Goal: Navigation & Orientation: Find specific page/section

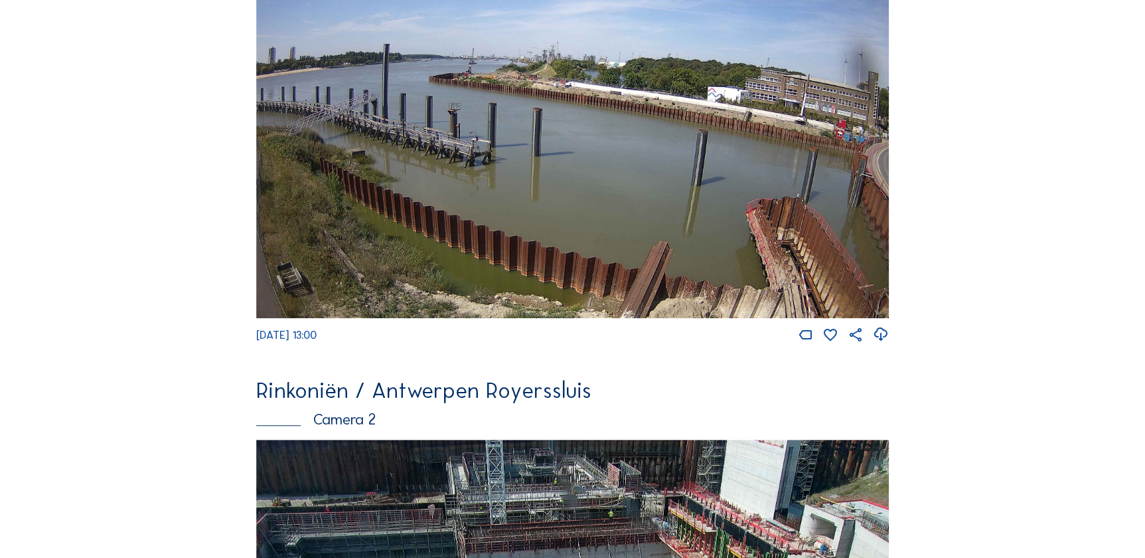
scroll to position [221, 0]
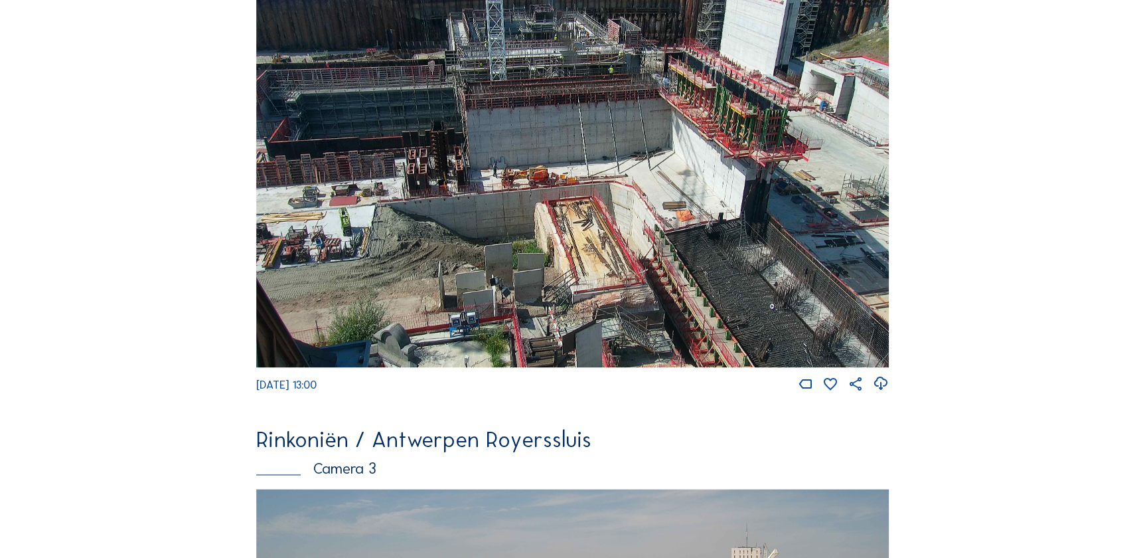
scroll to position [664, 0]
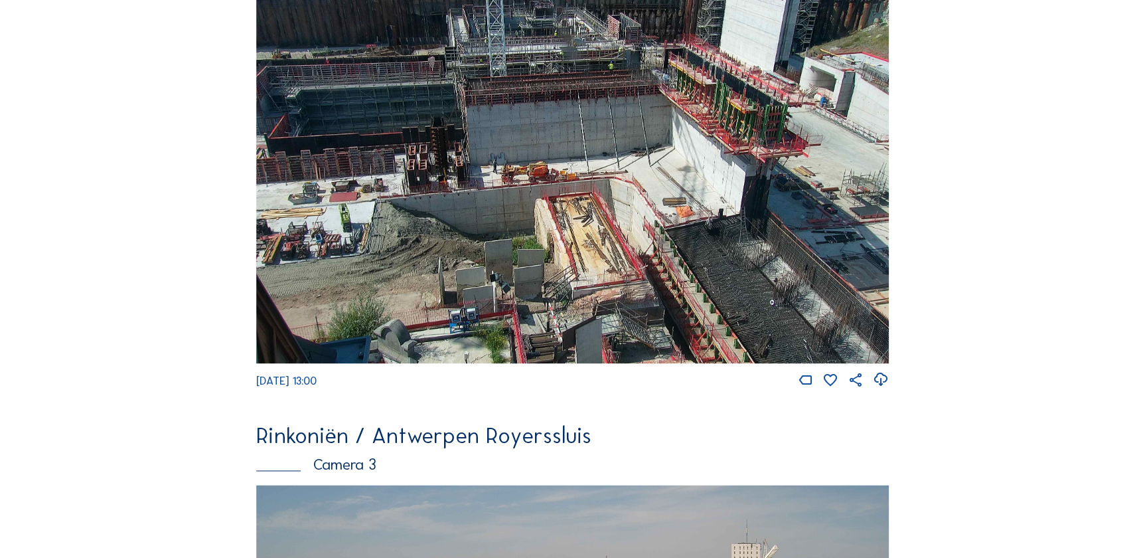
click at [980, 471] on div "Feed Photo Show Map Search Fullscreen Rinkoniën / [GEOGRAPHIC_DATA] Royerssluis…" at bounding box center [572, 379] width 859 height 1930
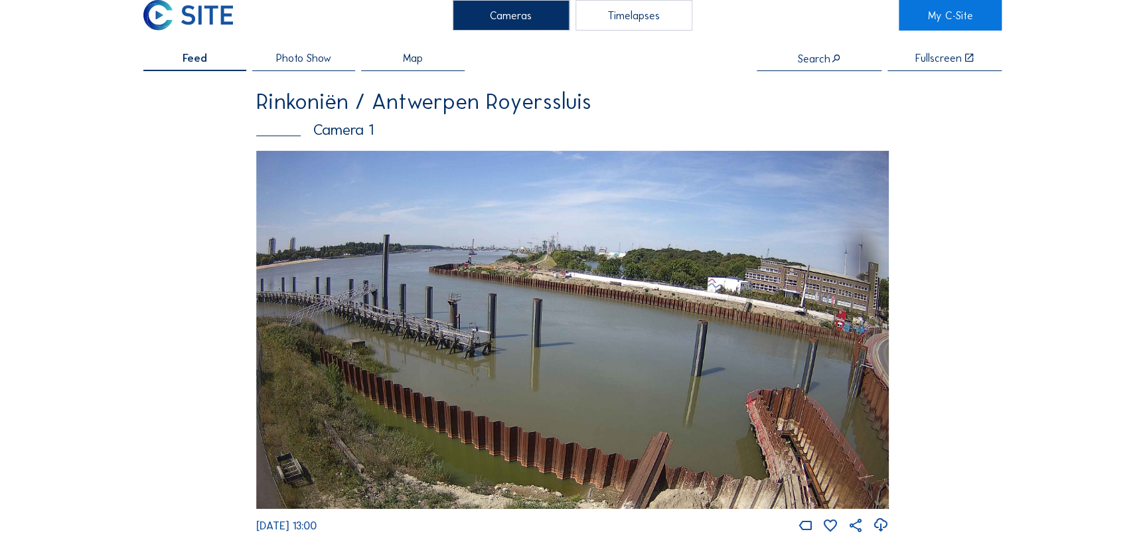
scroll to position [0, 0]
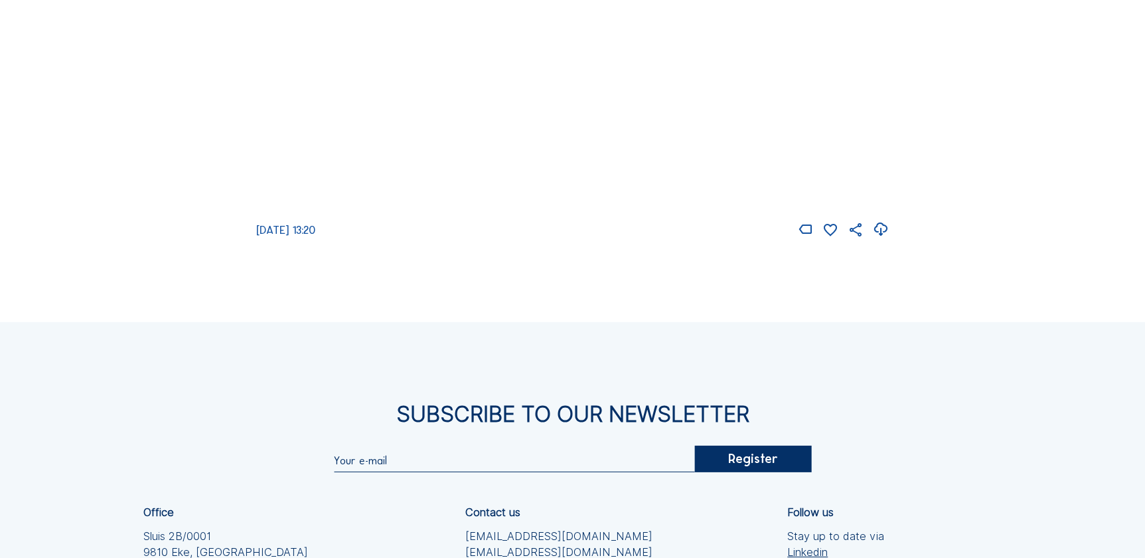
scroll to position [1549, 0]
